Goal: Communication & Community: Answer question/provide support

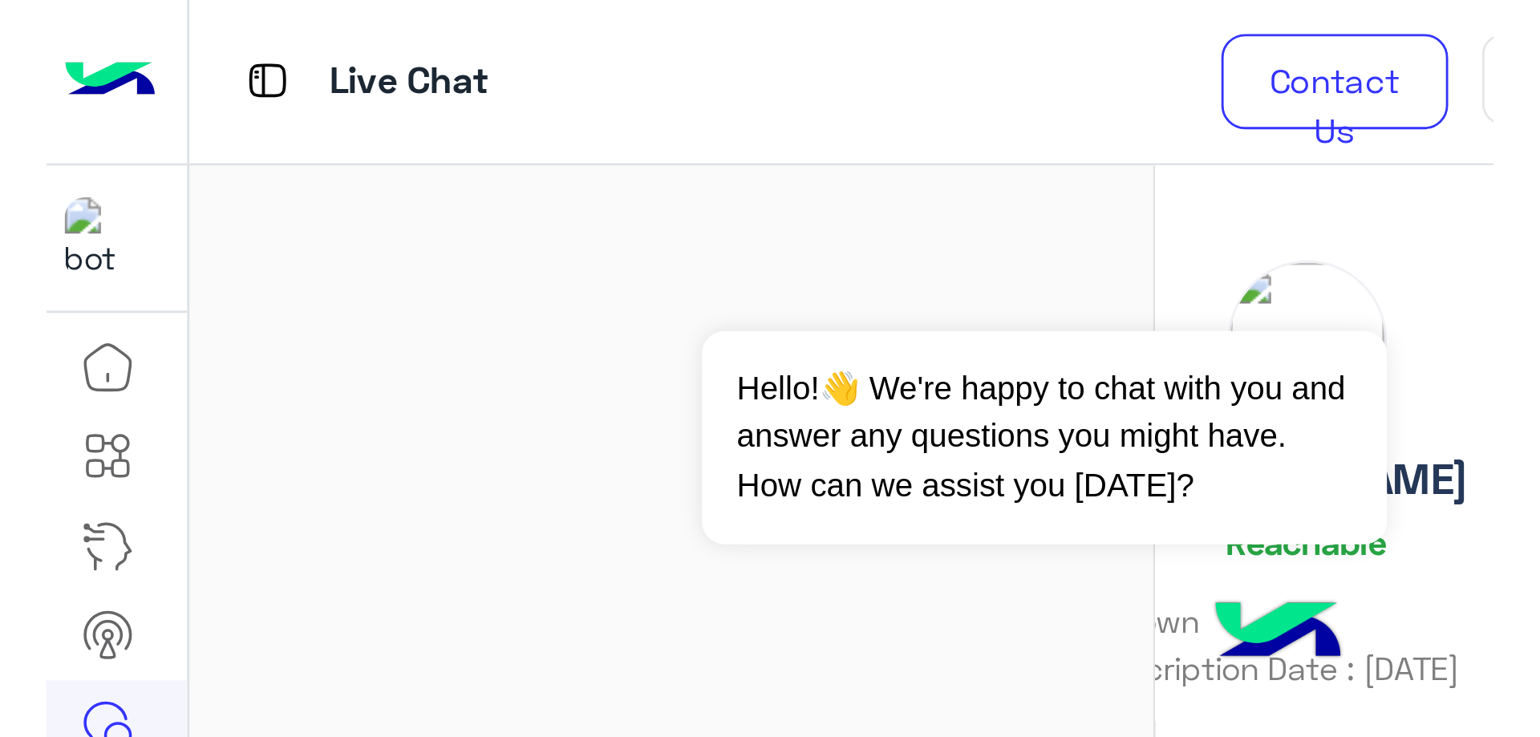
scroll to position [1426, 0]
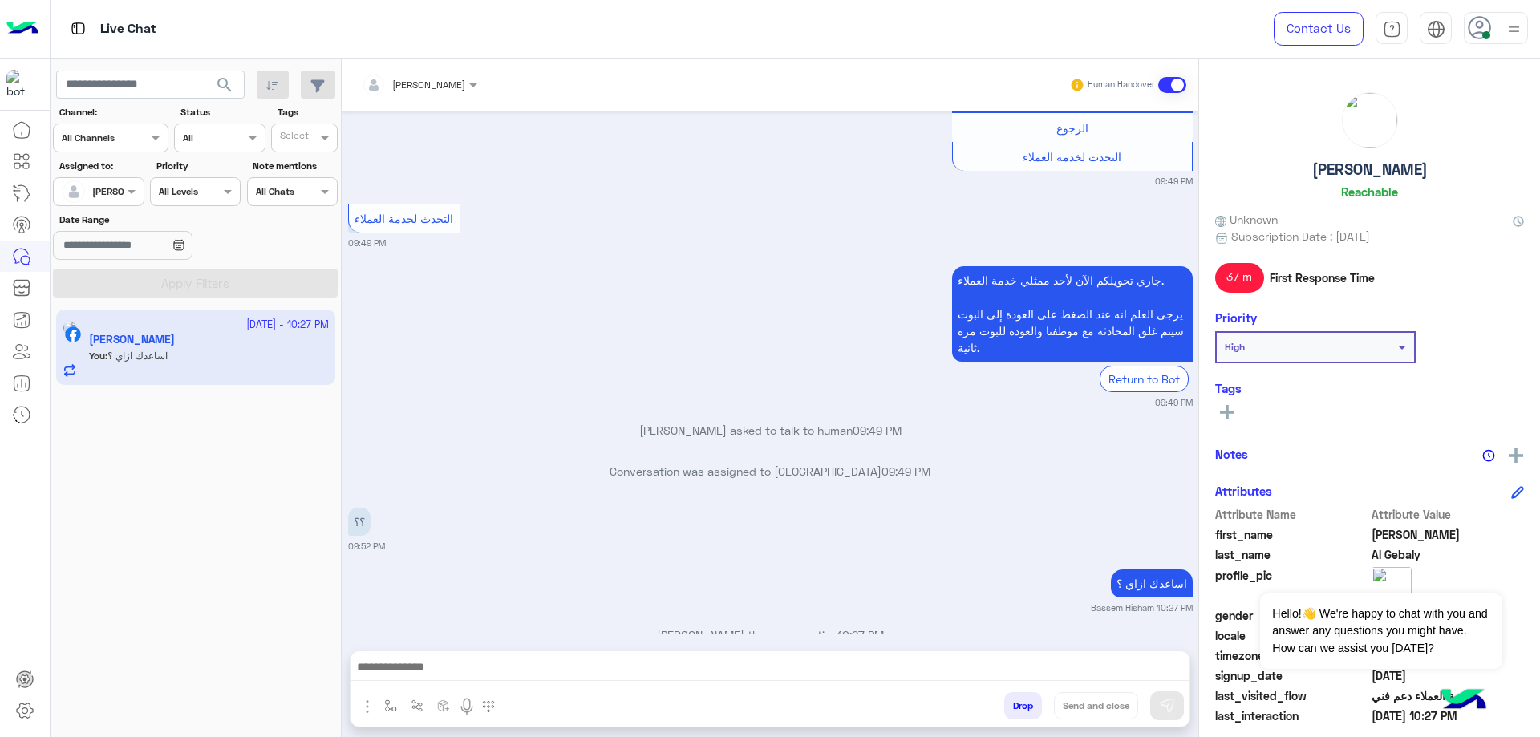
click at [641, 172] on h5 "[PERSON_NAME]" at bounding box center [1369, 169] width 115 height 18
copy h5 "[PERSON_NAME]"
click at [641, 351] on button "Drop" at bounding box center [1023, 705] width 38 height 27
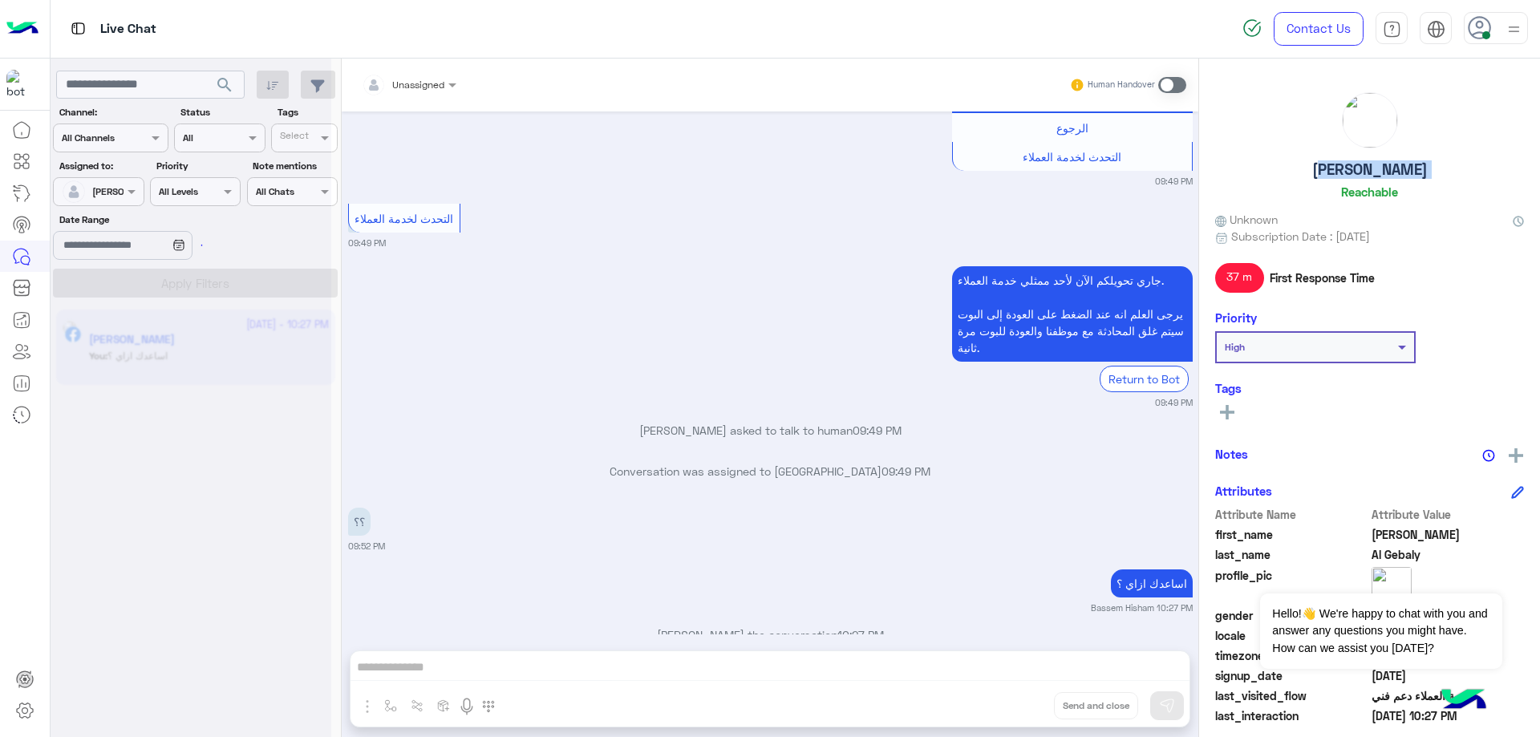
scroll to position [1496, 0]
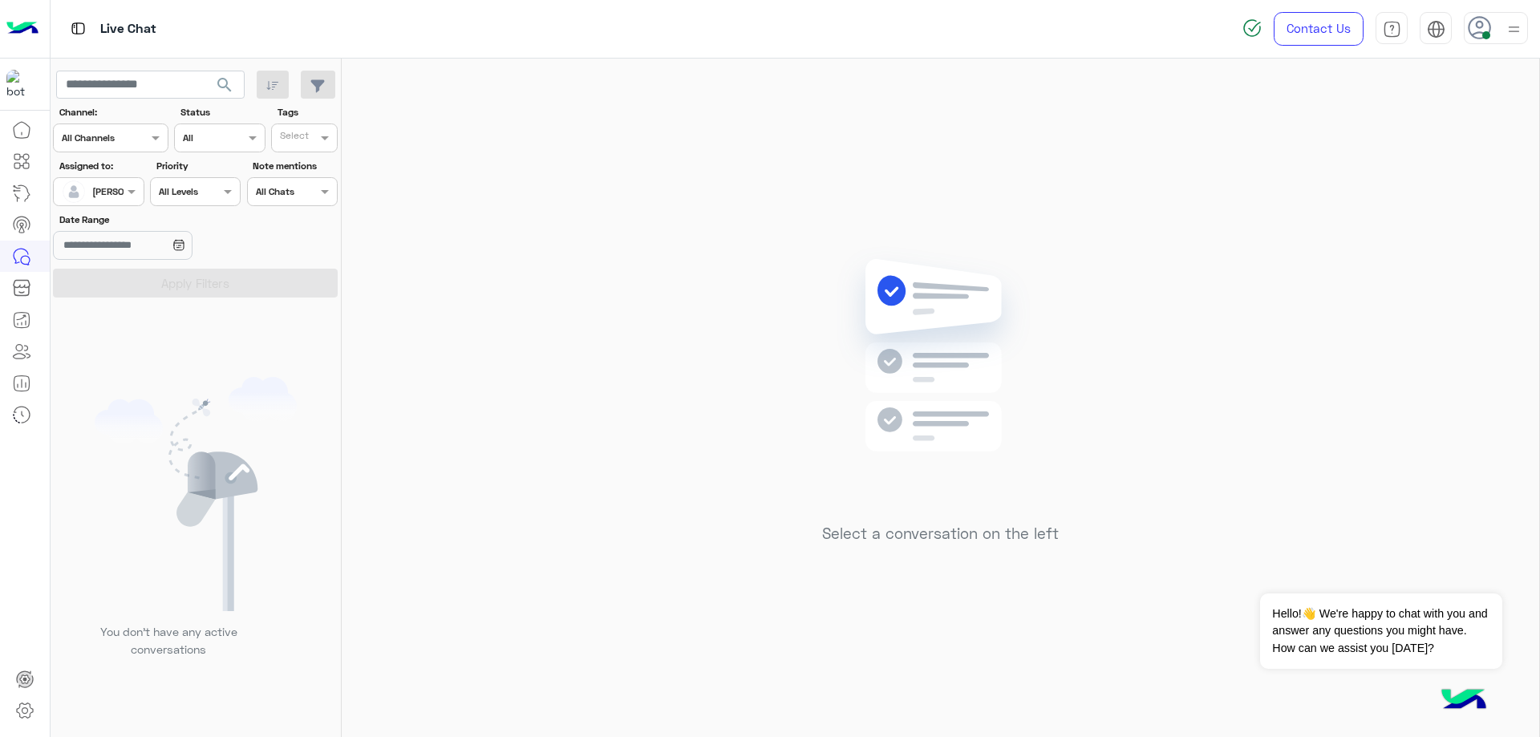
click at [641, 30] on div "Contact Us Help Center عربي English" at bounding box center [1385, 29] width 310 height 58
drag, startPoint x: 1521, startPoint y: 32, endPoint x: 1510, endPoint y: 47, distance: 18.5
click at [641, 32] on img at bounding box center [1514, 29] width 20 height 20
click at [641, 237] on label "Offline" at bounding box center [1427, 227] width 175 height 29
click at [641, 348] on link "Sign Out" at bounding box center [1385, 354] width 45 height 14
